Goal: Task Accomplishment & Management: Use online tool/utility

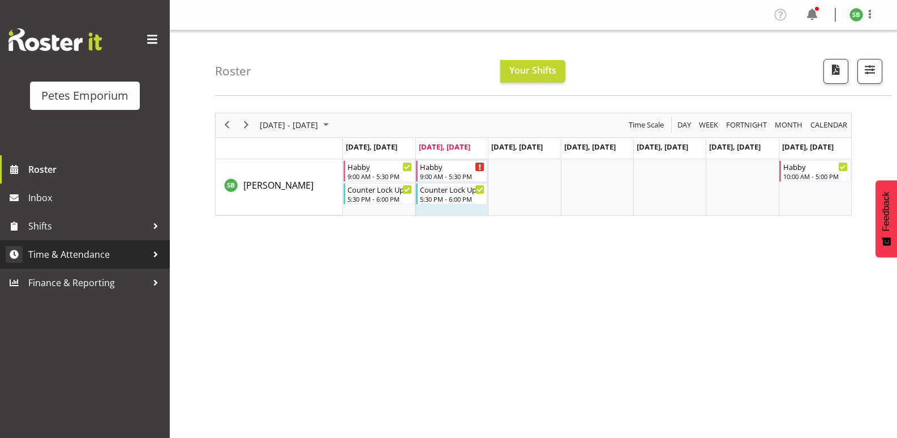
click at [84, 254] on span "Time & Attendance" at bounding box center [87, 254] width 119 height 17
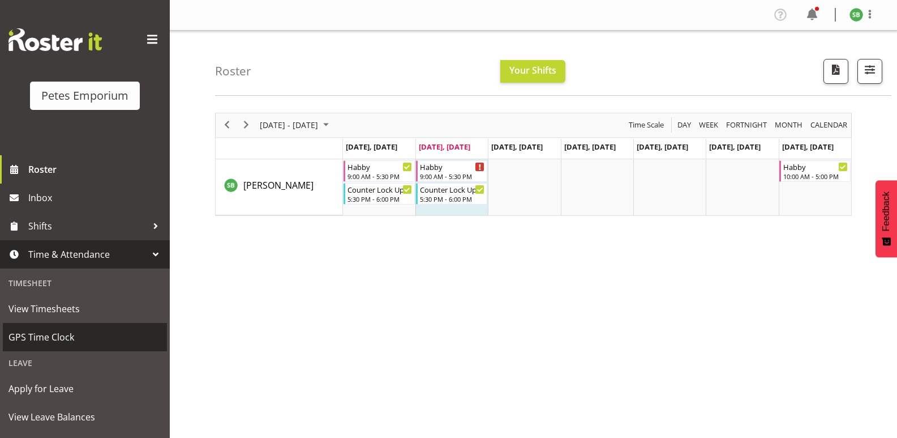
click at [49, 345] on span "GPS Time Clock" at bounding box center [84, 336] width 153 height 17
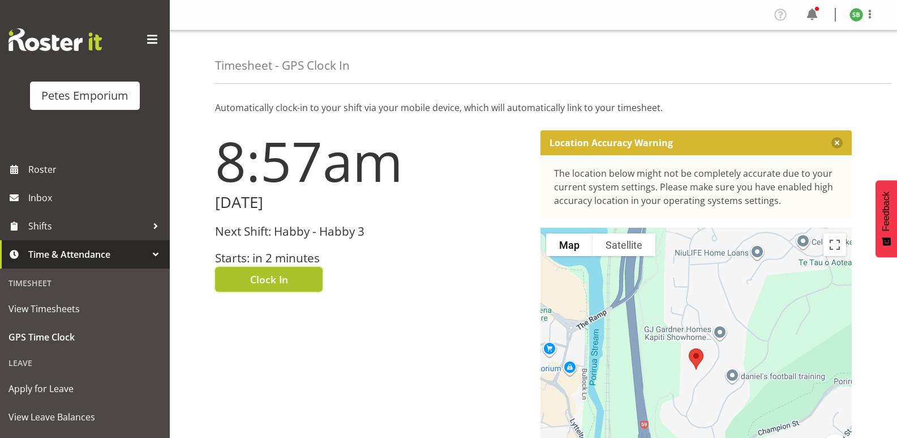
click at [278, 277] on span "Clock In" at bounding box center [269, 279] width 38 height 15
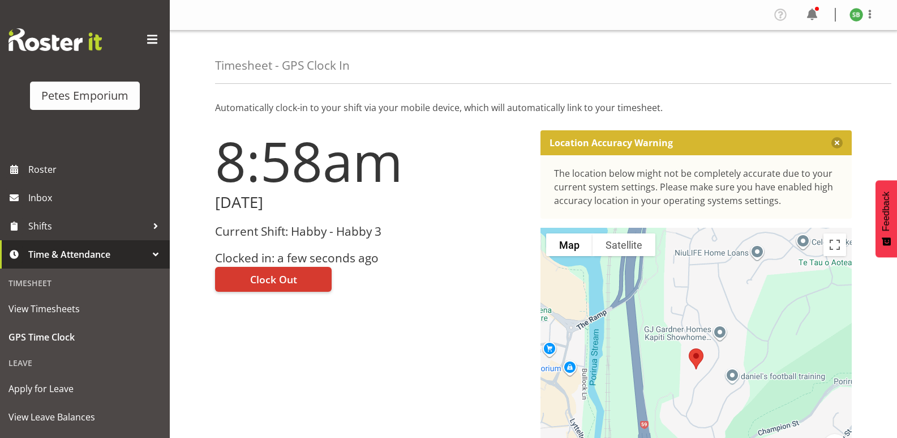
click at [852, 14] on img at bounding box center [857, 15] width 14 height 14
click at [810, 56] on link "Log Out" at bounding box center [822, 59] width 109 height 20
